Goal: Task Accomplishment & Management: Complete application form

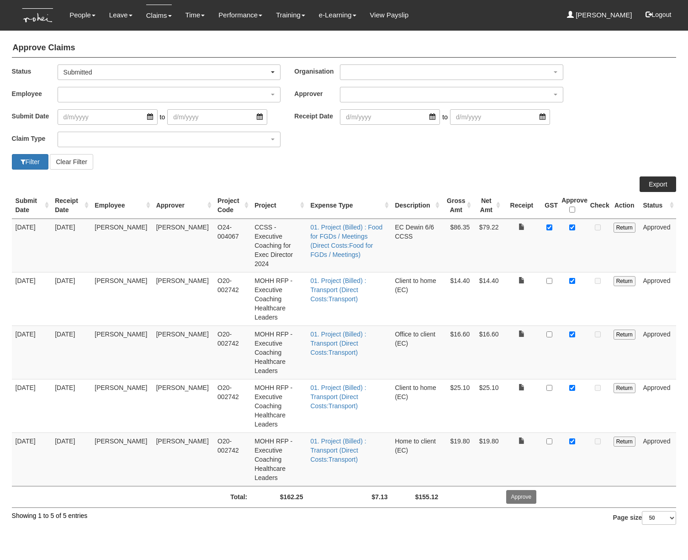
select select "50"
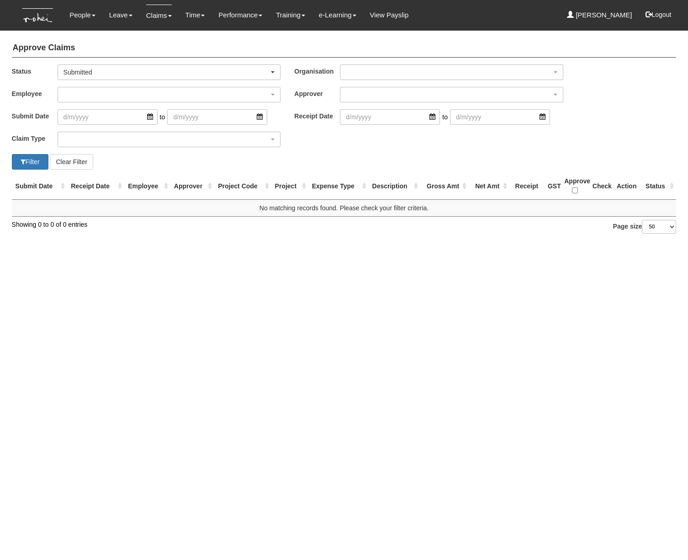
select select "50"
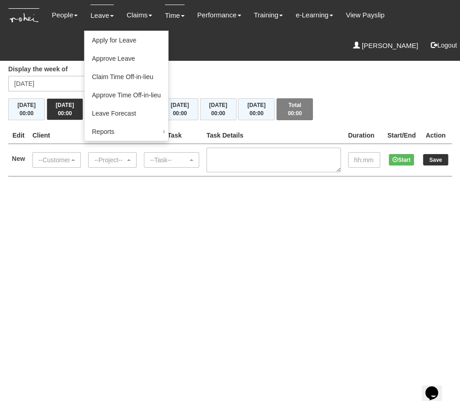
click at [101, 17] on link "Leave" at bounding box center [101, 15] width 23 height 21
click at [119, 37] on link "Apply for Leave" at bounding box center [127, 40] width 84 height 18
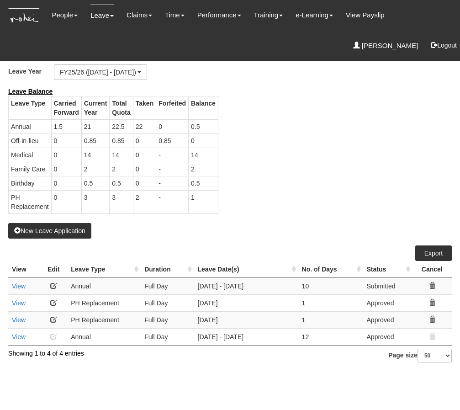
select select "50"
click at [56, 227] on button "New Leave Application" at bounding box center [49, 231] width 83 height 16
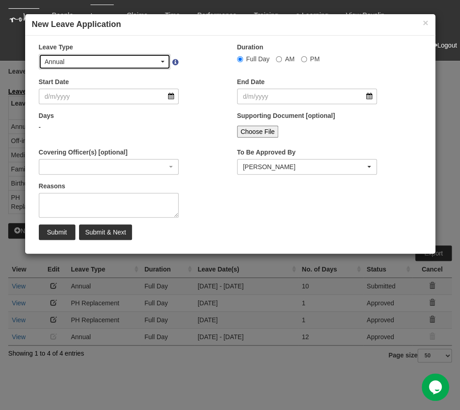
click at [102, 60] on div "Annual" at bounding box center [102, 61] width 115 height 9
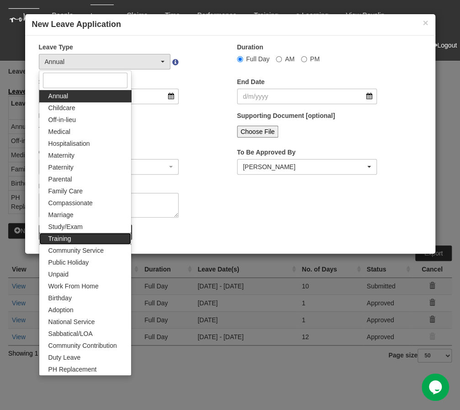
click at [79, 234] on link "Training" at bounding box center [85, 238] width 92 height 12
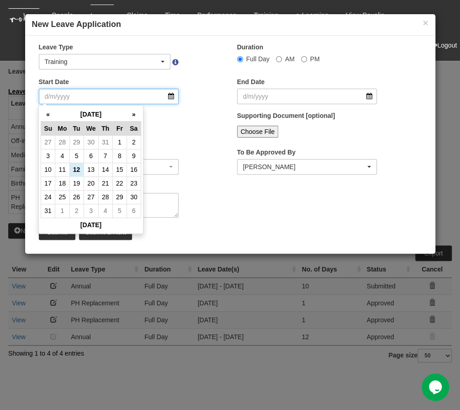
click at [101, 99] on input "Start Date" at bounding box center [109, 97] width 140 height 16
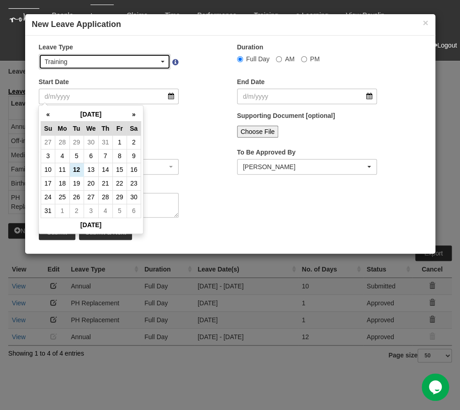
click at [115, 65] on div "Training" at bounding box center [102, 61] width 115 height 9
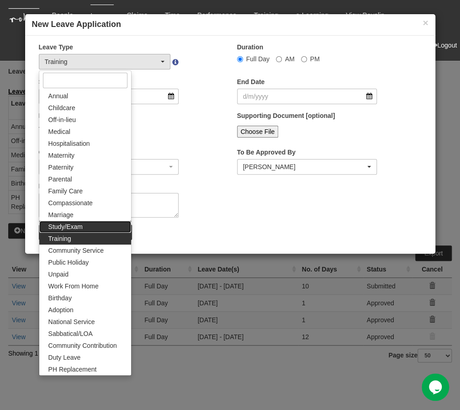
click at [87, 224] on link "Study/Exam" at bounding box center [85, 227] width 92 height 12
select select "12"
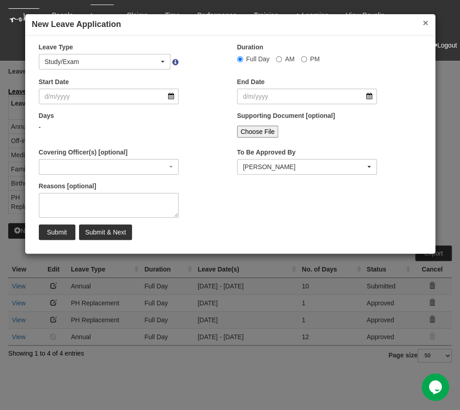
click at [424, 27] on button "×" at bounding box center [425, 23] width 5 height 10
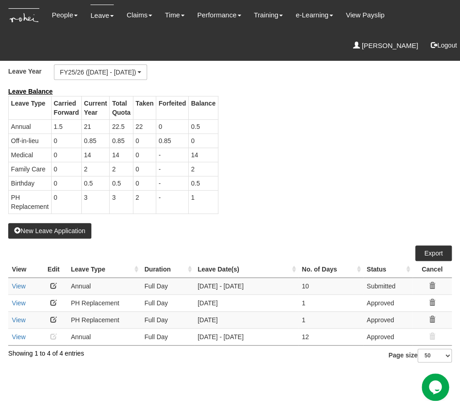
drag, startPoint x: 9, startPoint y: 123, endPoint x: 106, endPoint y: 196, distance: 121.3
click at [109, 200] on tbody "Leave Type Carried Forward Current Year Total Quota Taken Forfeited Balance Ann…" at bounding box center [114, 154] width 210 height 117
click at [316, 194] on div "Leave Balance Leave Type Carried Forward Current Year Total Quota Taken Forfeit…" at bounding box center [223, 155] width 444 height 136
